Goal: Task Accomplishment & Management: Manage account settings

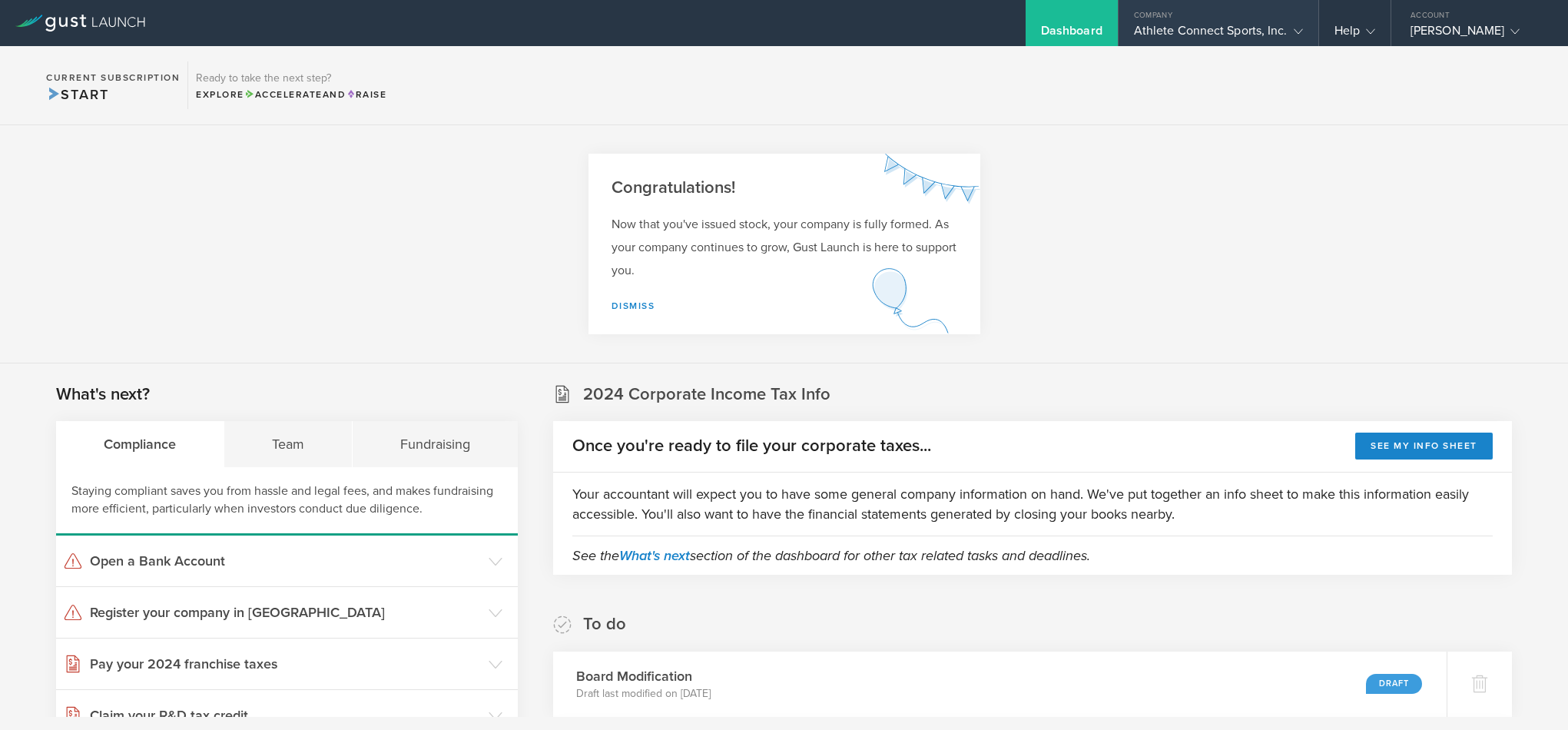
click at [1290, 35] on gust-icon at bounding box center [1295, 30] width 15 height 15
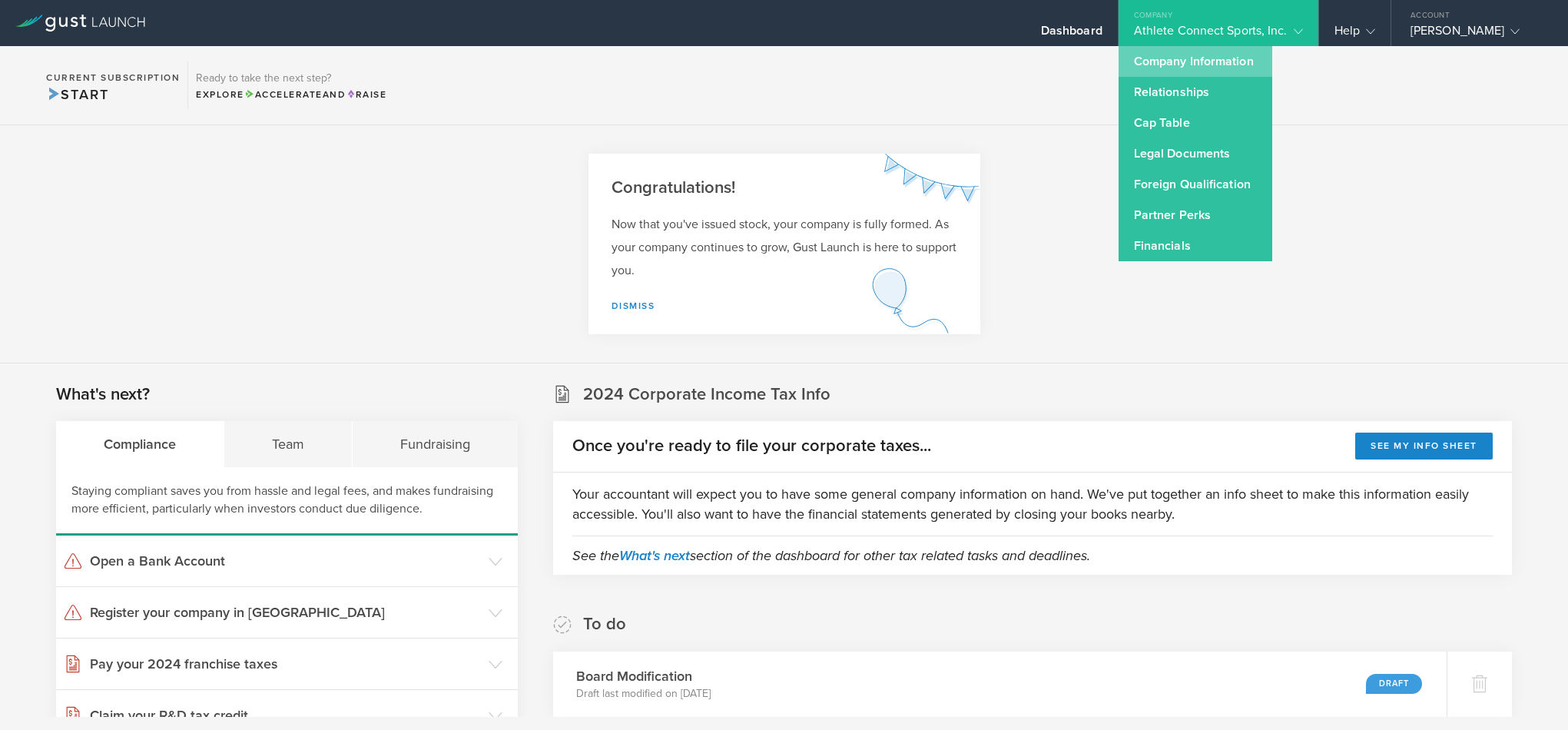
click at [1163, 63] on link "Company Information" at bounding box center [1195, 61] width 154 height 30
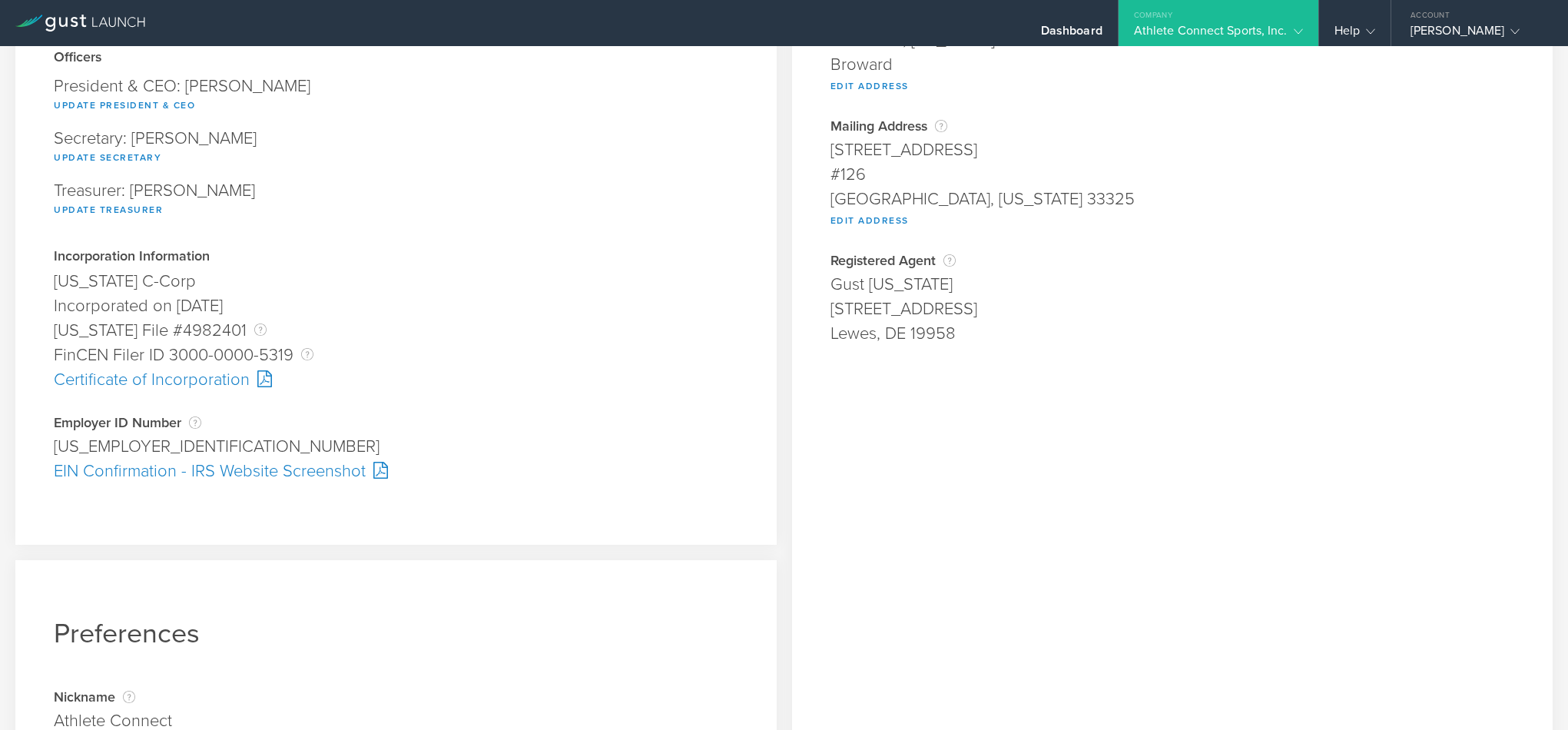
scroll to position [38, 0]
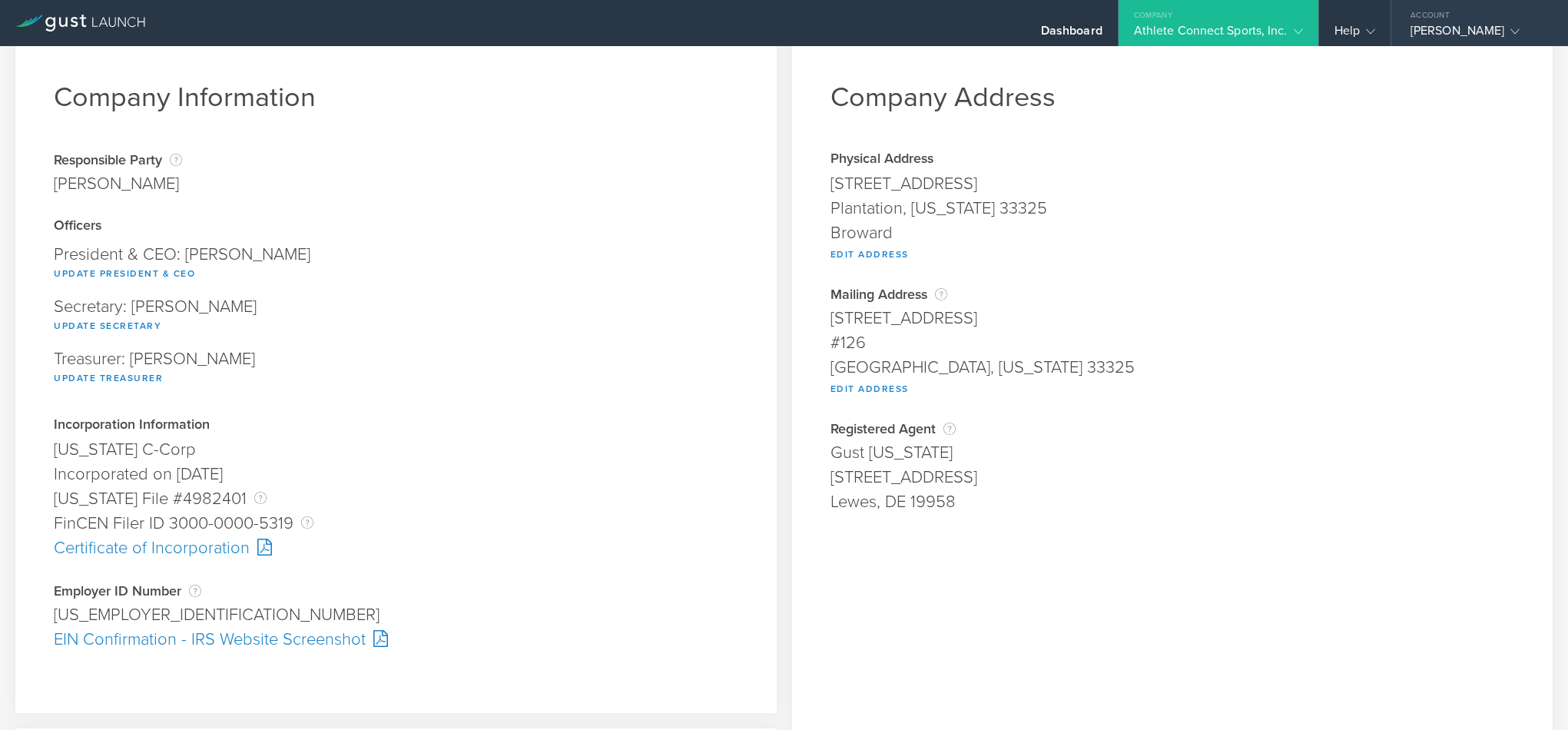
click at [1511, 33] on icon at bounding box center [1515, 31] width 9 height 9
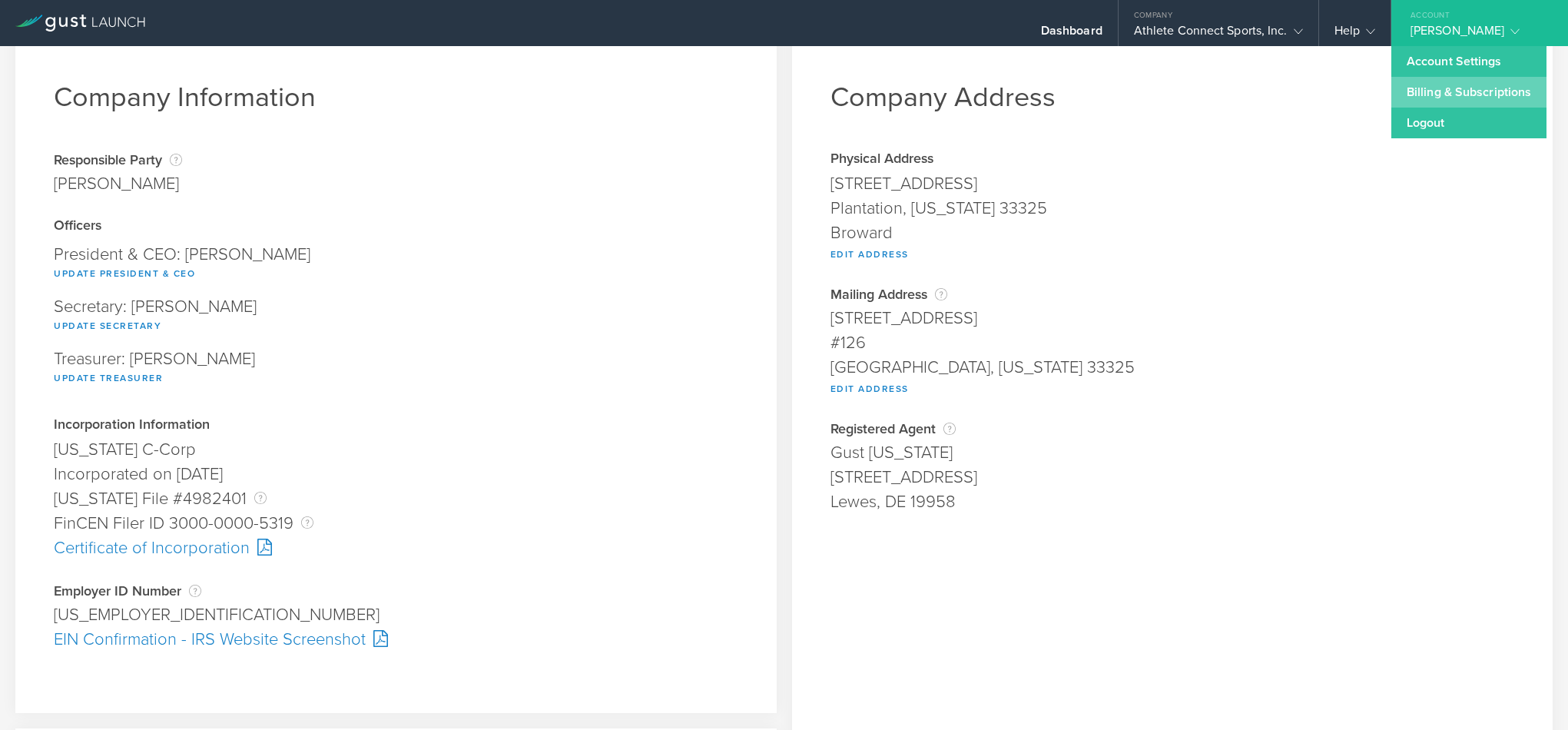
click at [1444, 90] on link "Billing & Subscriptions" at bounding box center [1469, 92] width 155 height 30
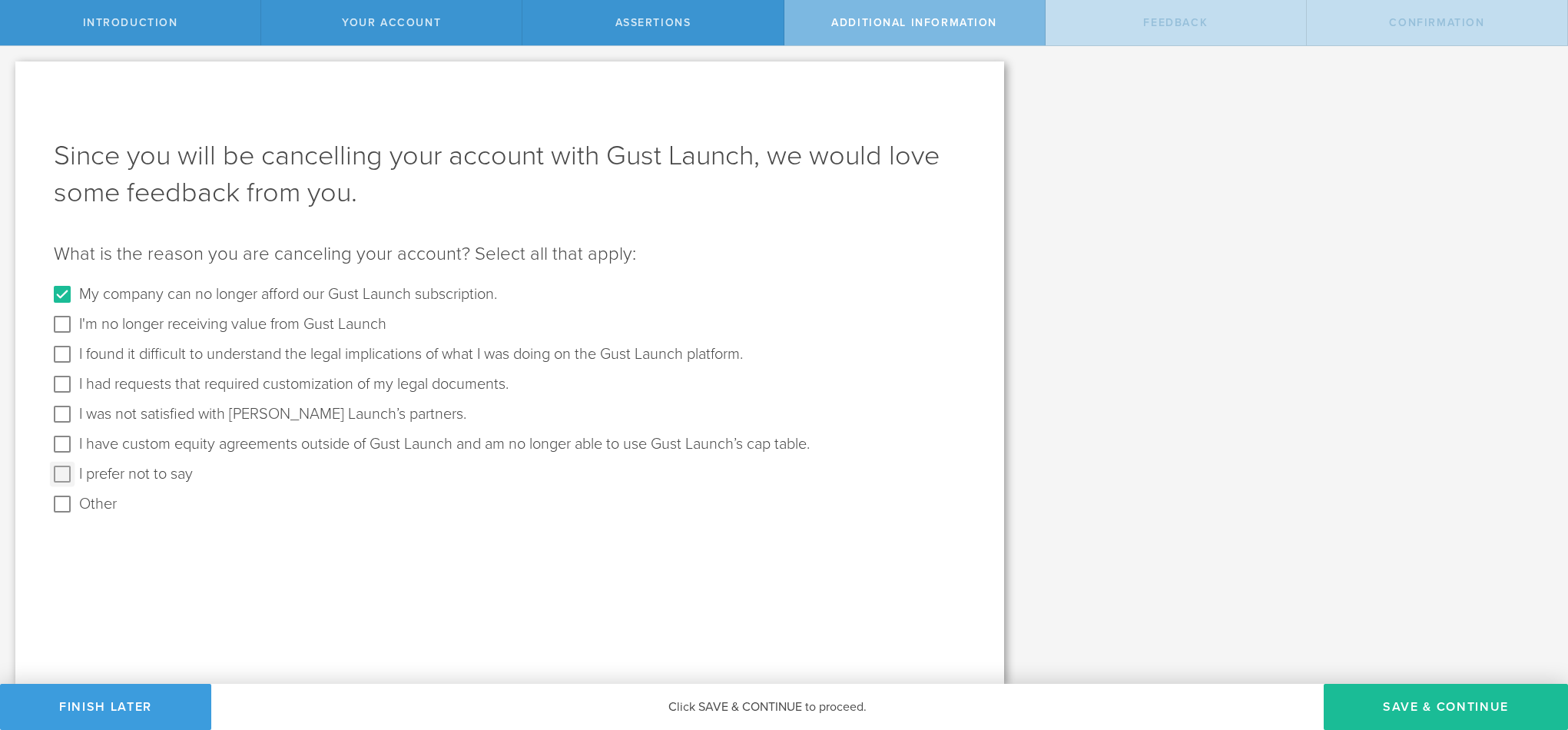
click at [64, 469] on input "I prefer not to say" at bounding box center [62, 474] width 24 height 24
click at [64, 471] on input "I prefer not to say" at bounding box center [62, 474] width 24 height 24
checkbox input "false"
click at [1418, 706] on button "Save & Continue" at bounding box center [1445, 707] width 244 height 46
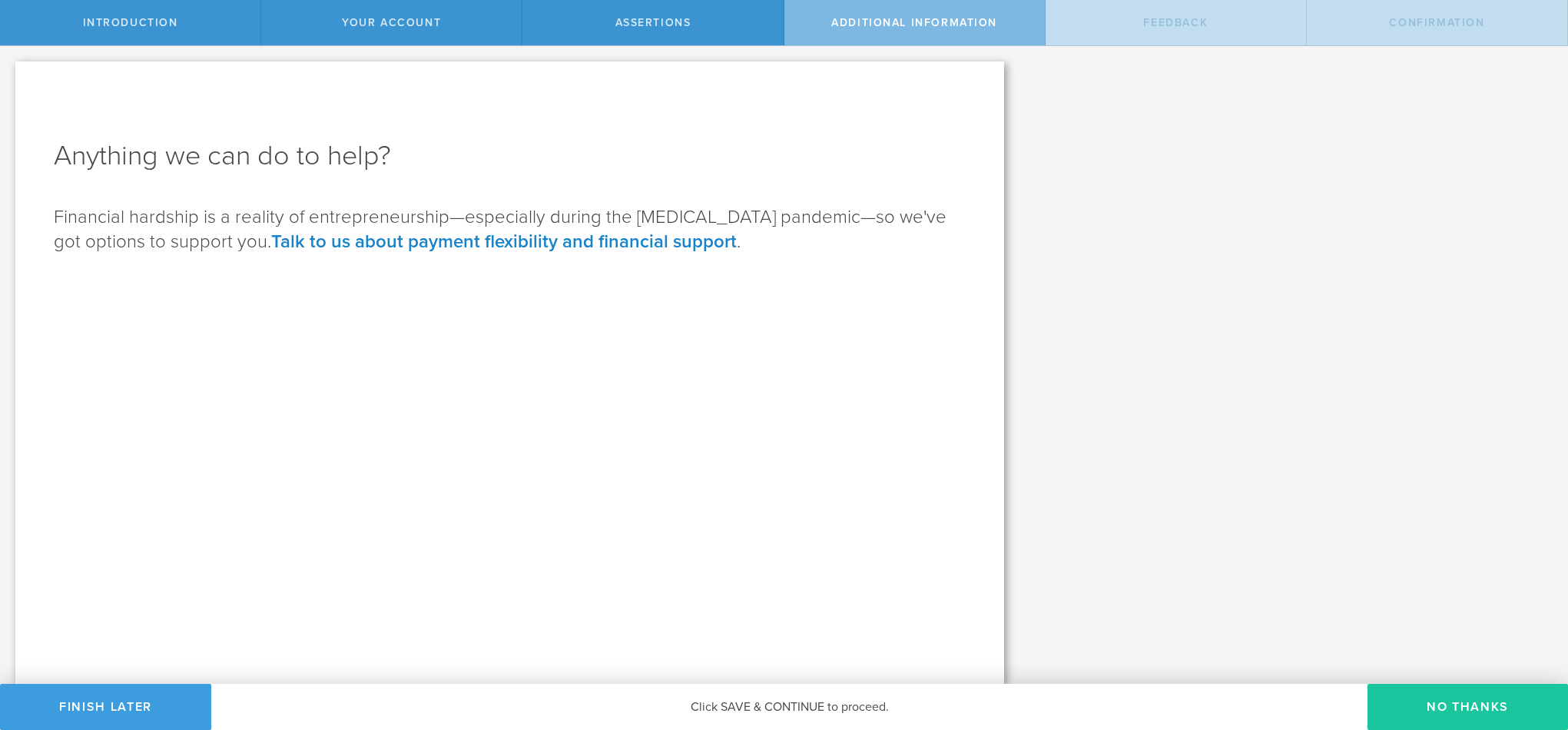
click at [1506, 700] on button "No Thanks" at bounding box center [1468, 707] width 201 height 46
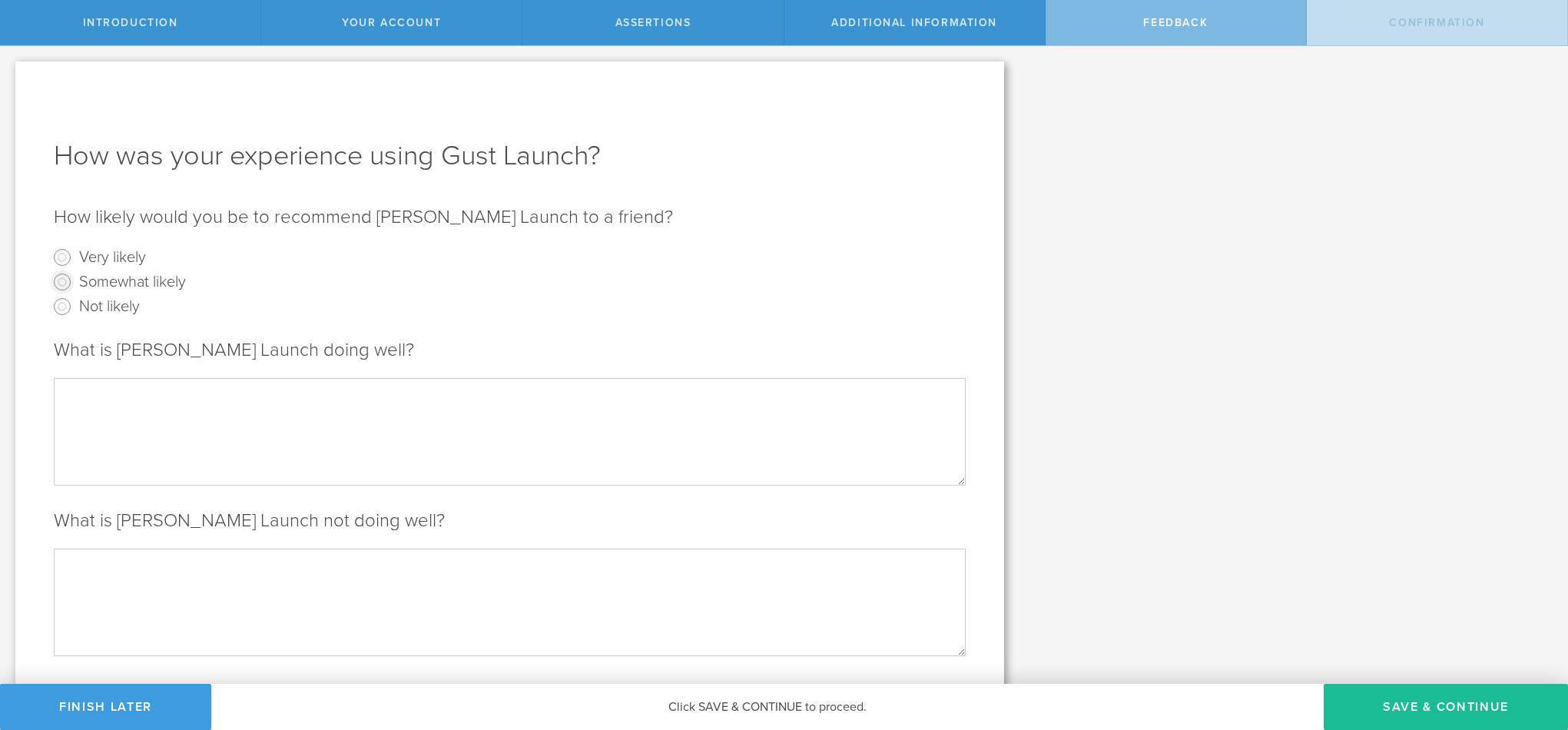
click at [64, 282] on input "Somewhat likely" at bounding box center [62, 281] width 24 height 24
radio input "true"
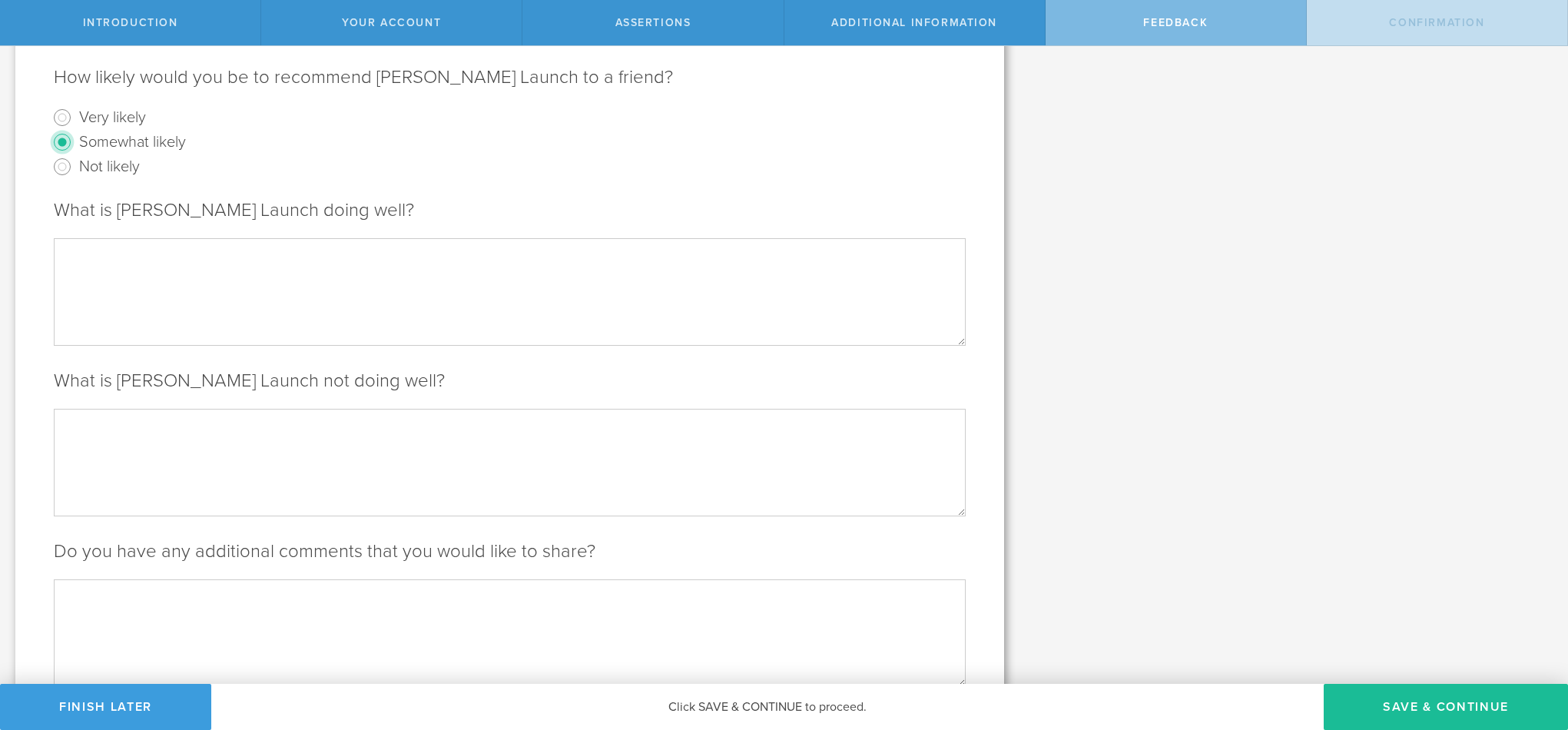
scroll to position [117, 0]
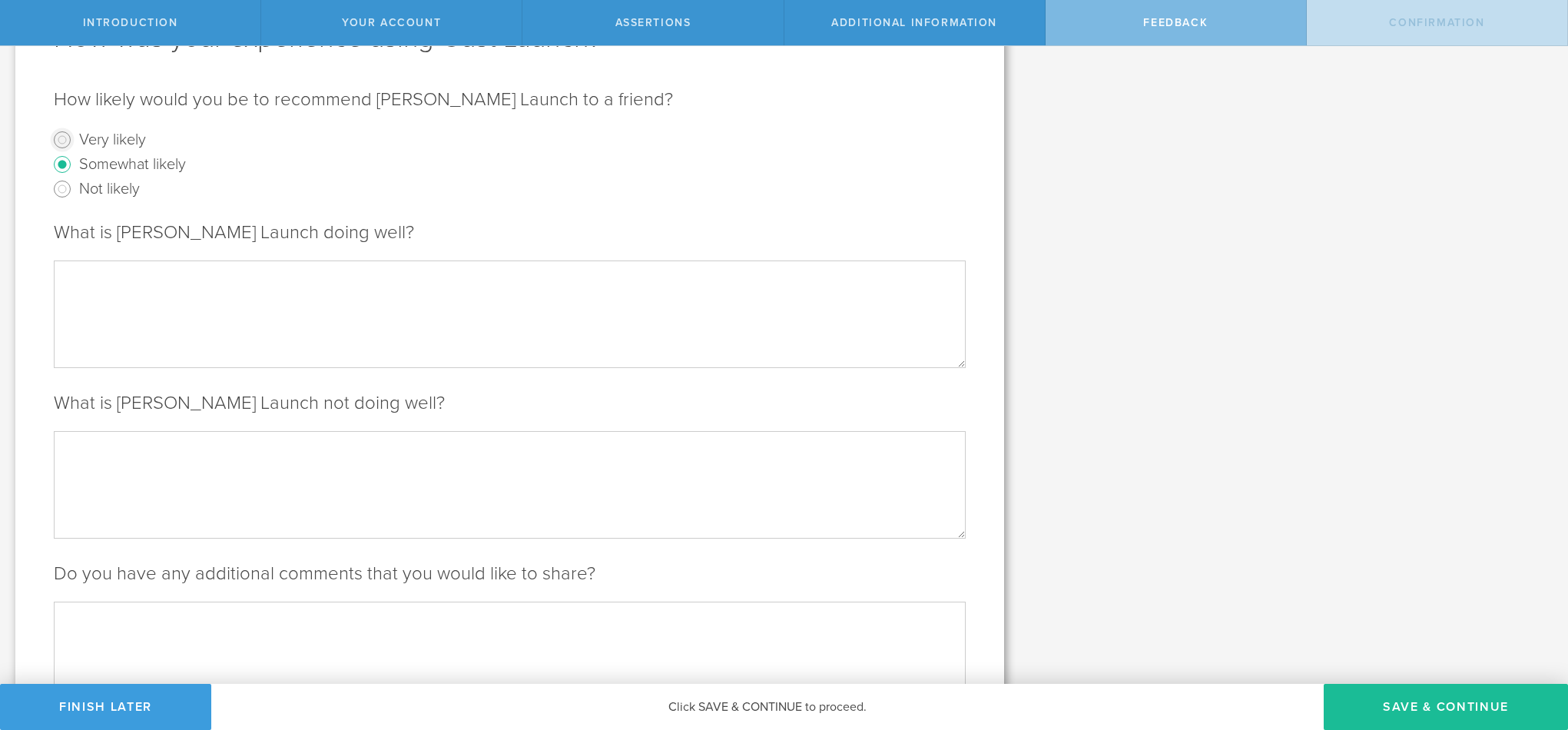
drag, startPoint x: 62, startPoint y: 138, endPoint x: 490, endPoint y: 308, distance: 460.5
click at [62, 138] on input "Very likely" at bounding box center [62, 139] width 24 height 24
radio input "true"
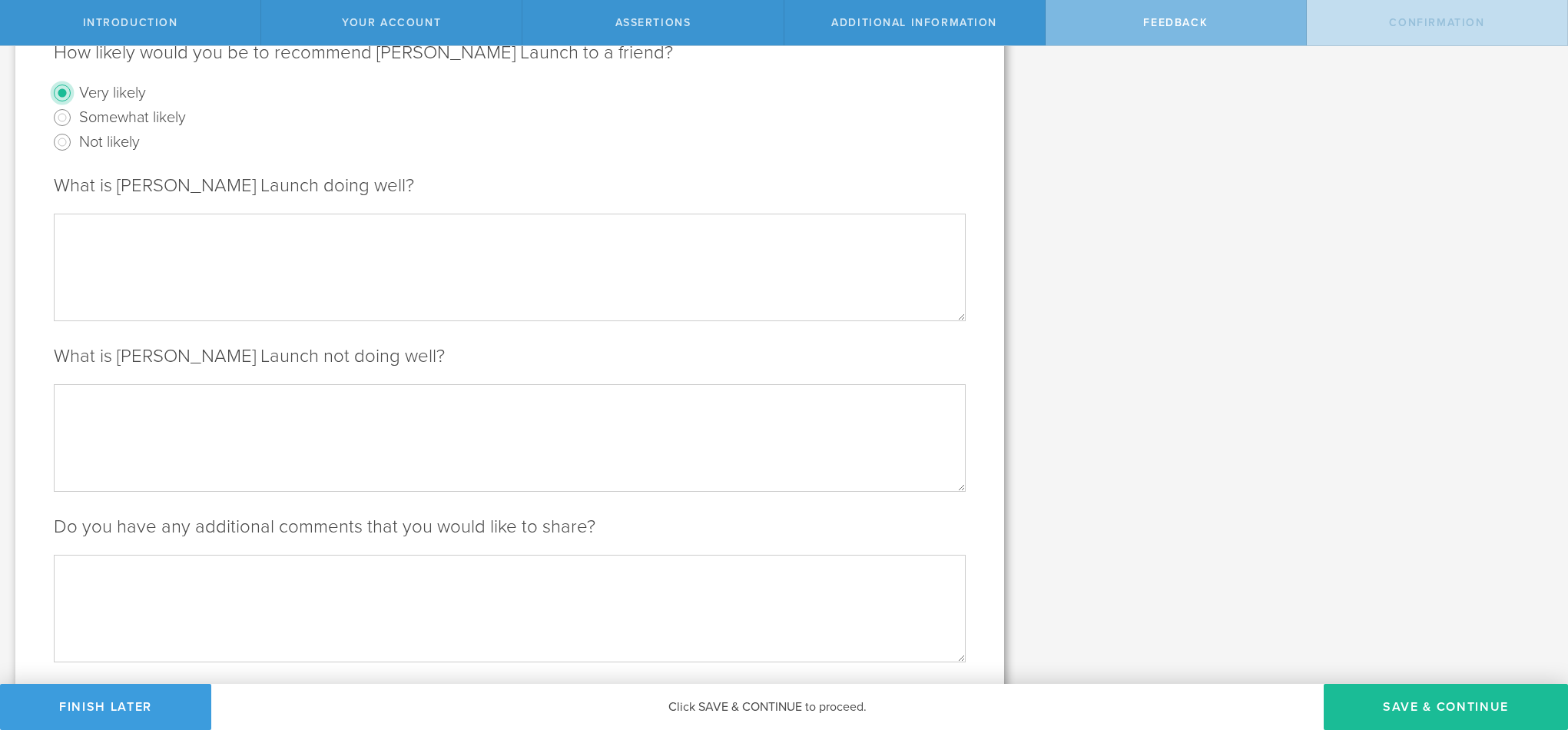
scroll to position [197, 0]
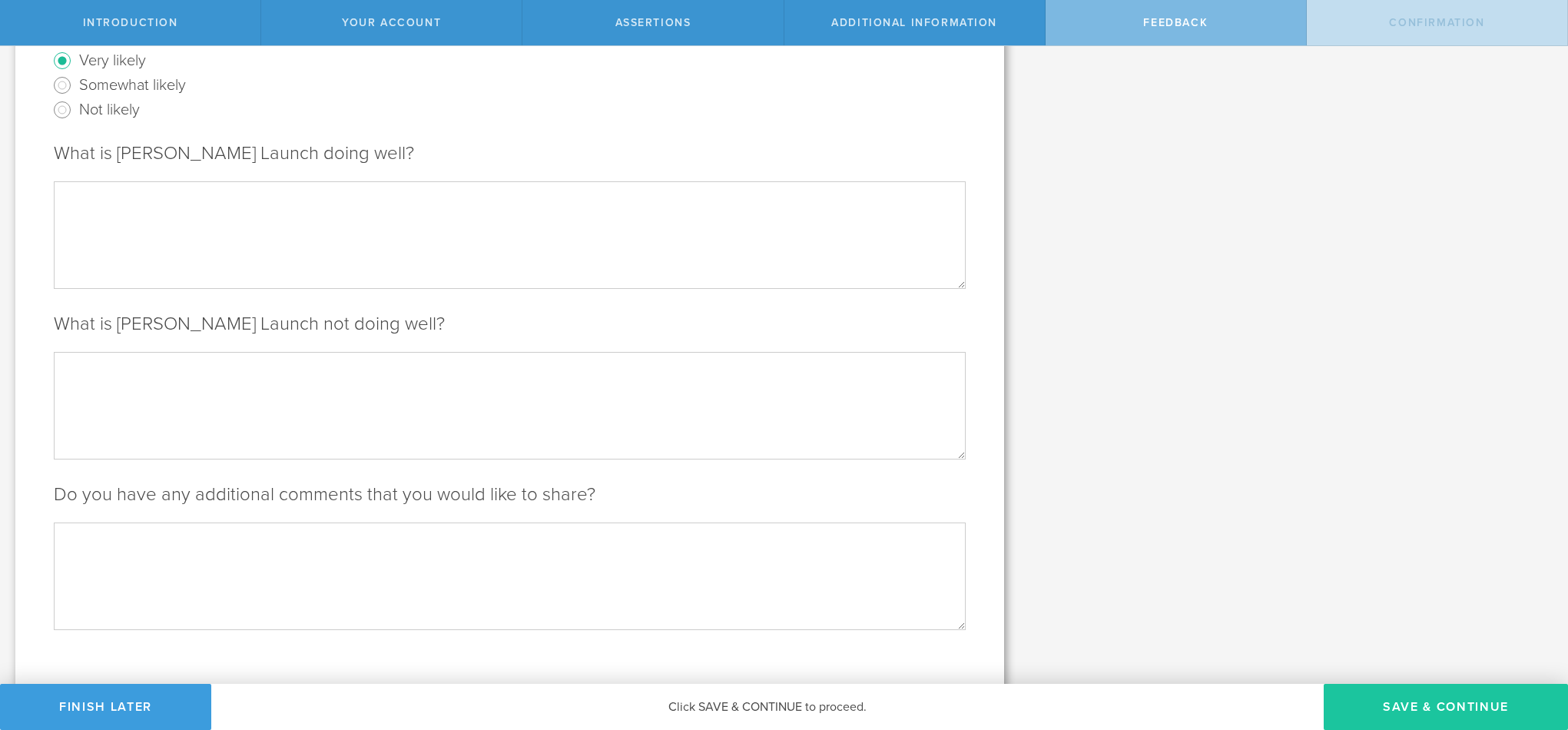
click at [1451, 705] on button "Save & Continue" at bounding box center [1445, 707] width 244 height 46
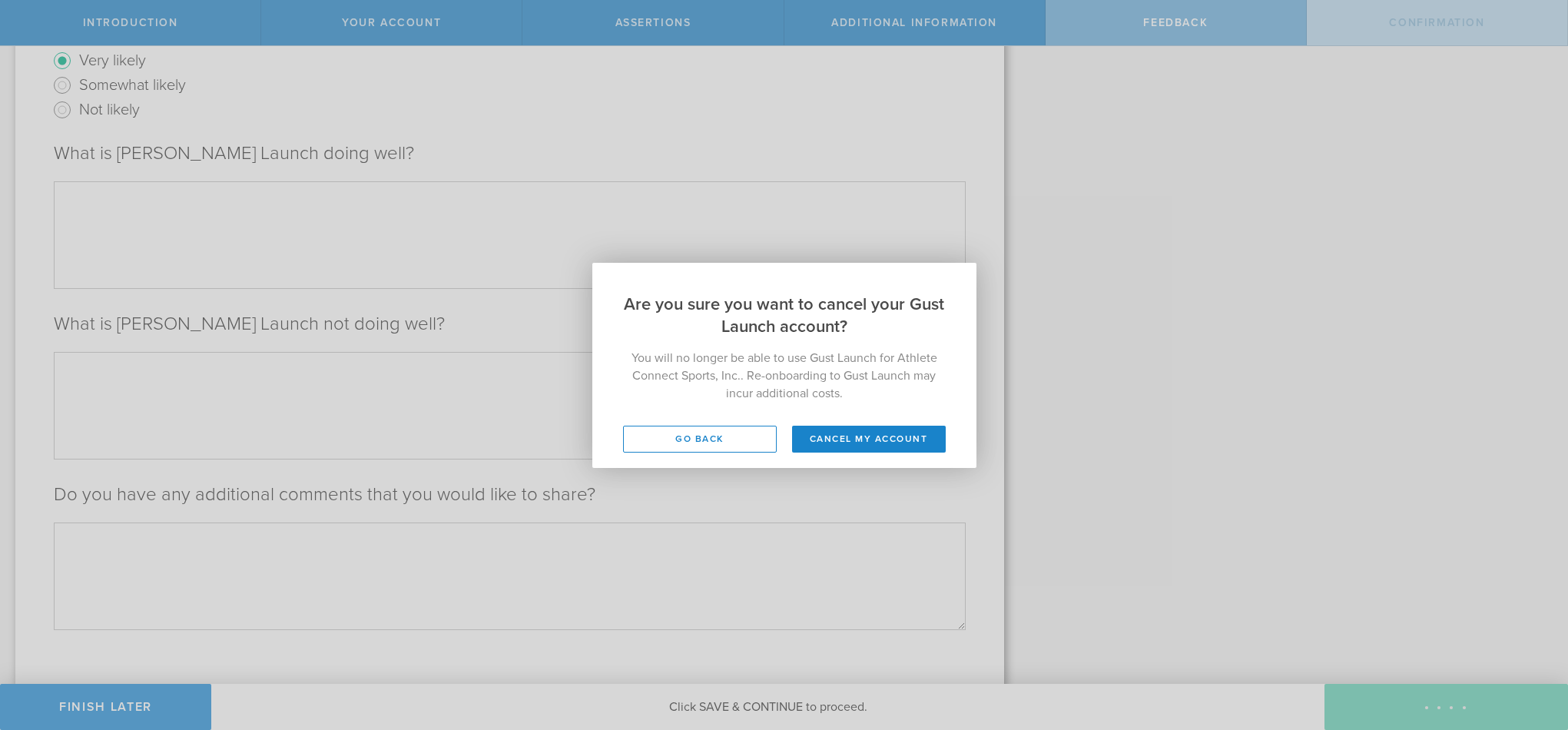
click at [879, 442] on button "Cancel my account" at bounding box center [870, 439] width 154 height 27
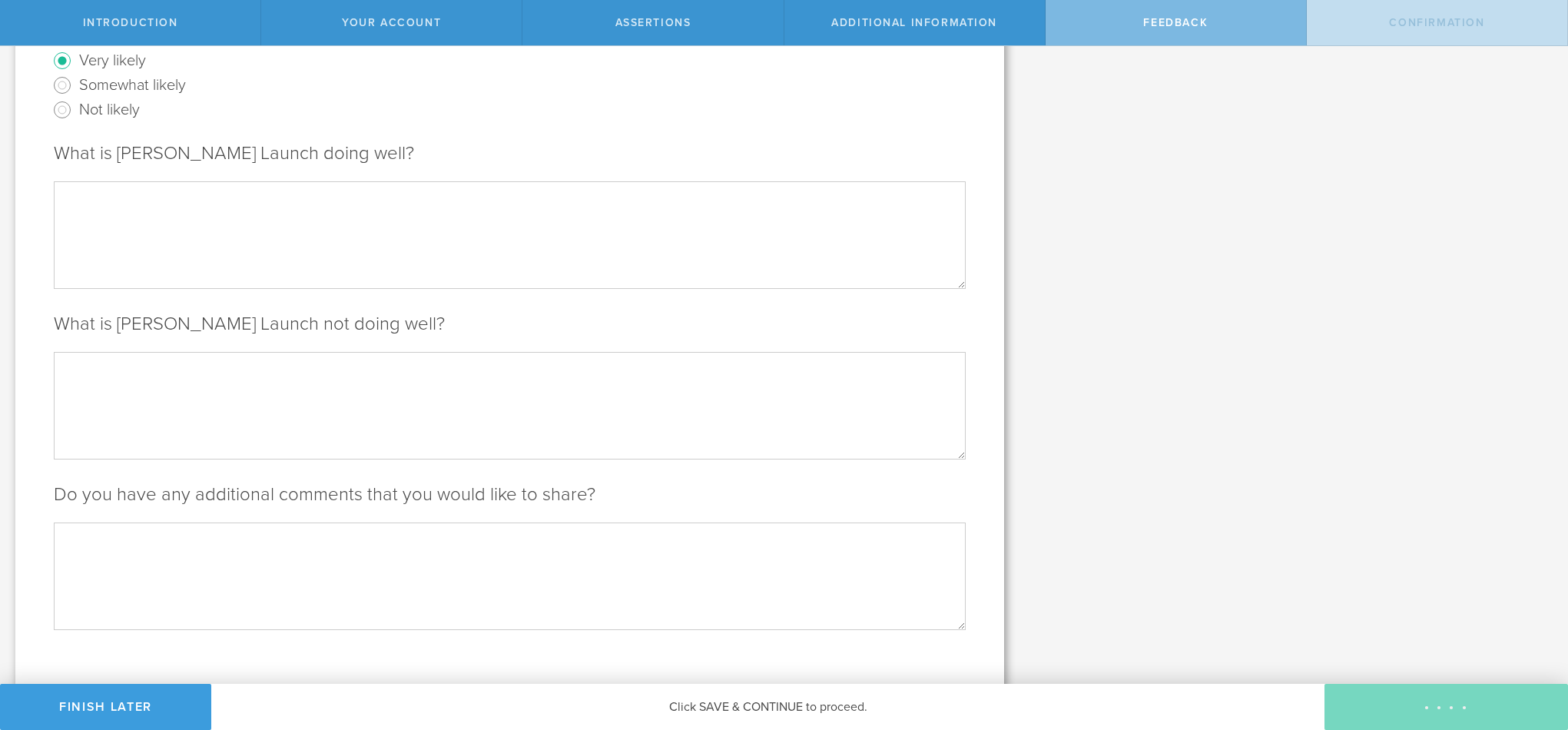
scroll to position [0, 0]
